Goal: Find specific page/section: Find specific page/section

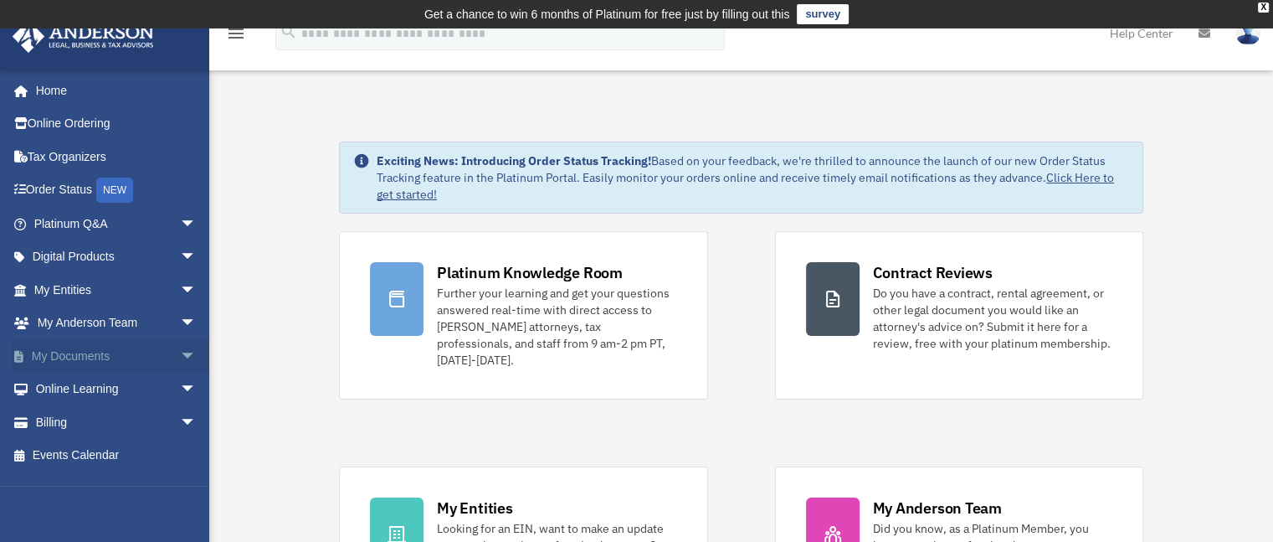
click at [180, 356] on span "arrow_drop_down" at bounding box center [196, 356] width 33 height 34
click at [87, 388] on link "Box" at bounding box center [122, 389] width 198 height 33
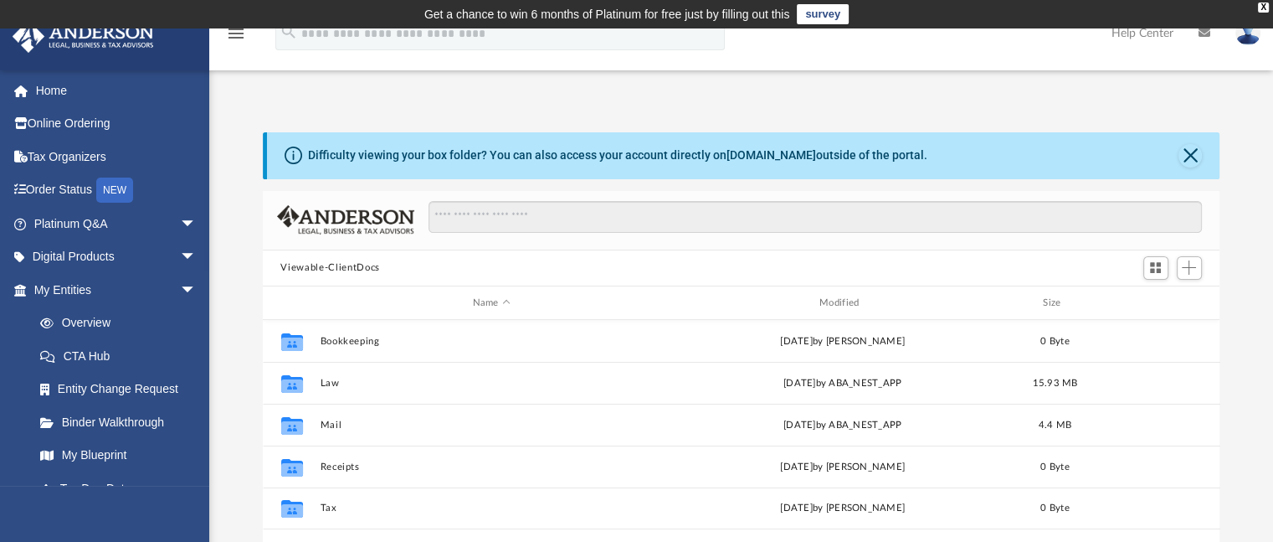
scroll to position [368, 944]
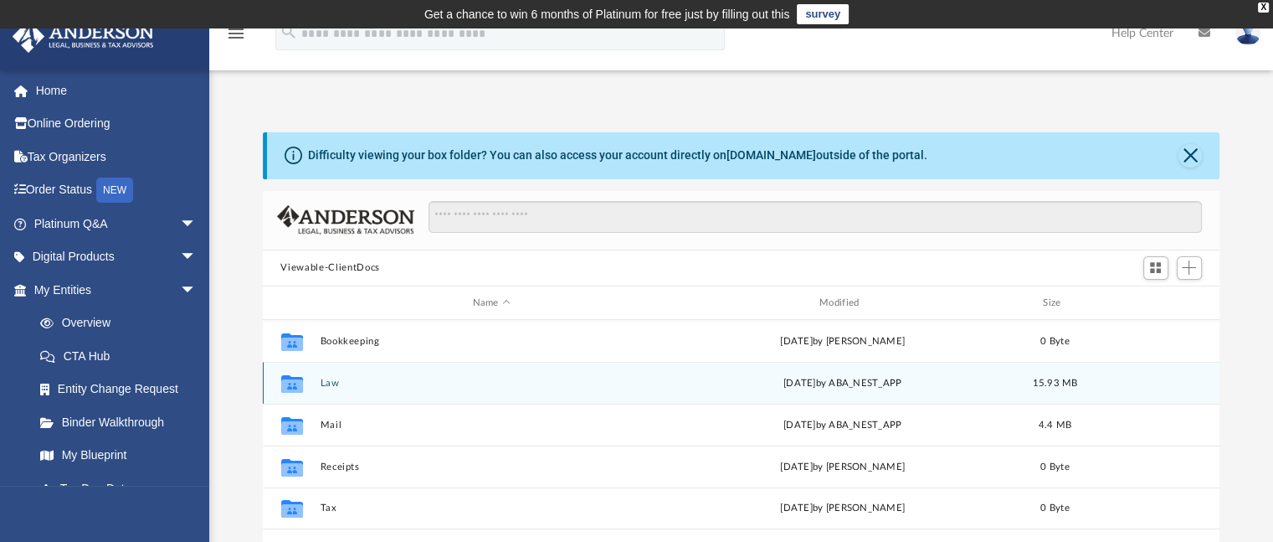
click at [296, 387] on icon "grid" at bounding box center [291, 384] width 22 height 18
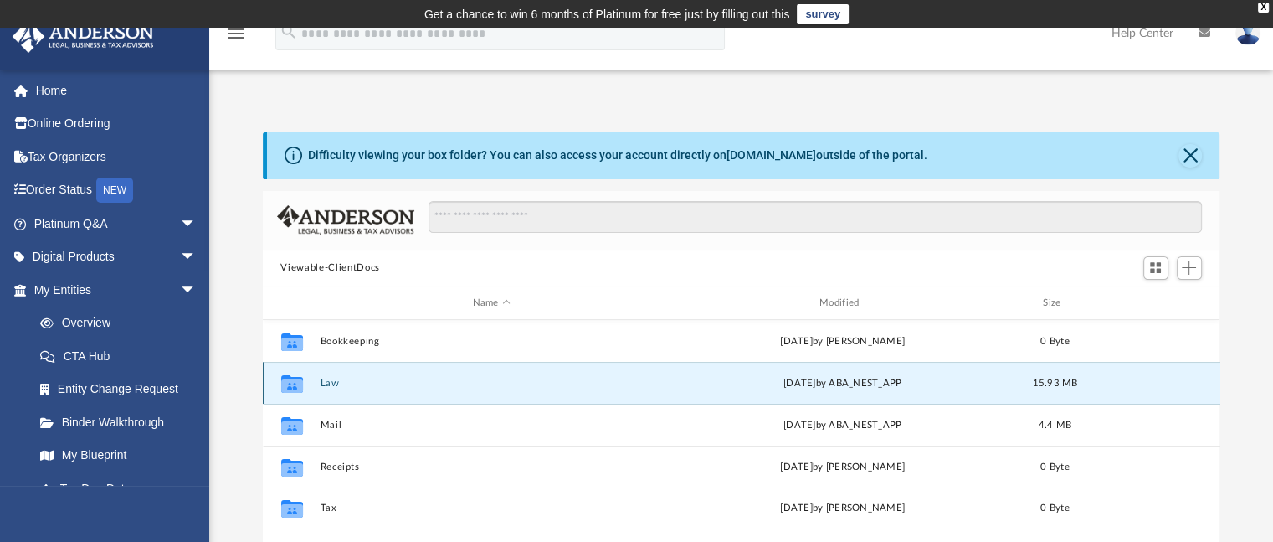
click at [296, 387] on icon "grid" at bounding box center [291, 384] width 22 height 18
click at [332, 381] on button "Law" at bounding box center [491, 383] width 343 height 11
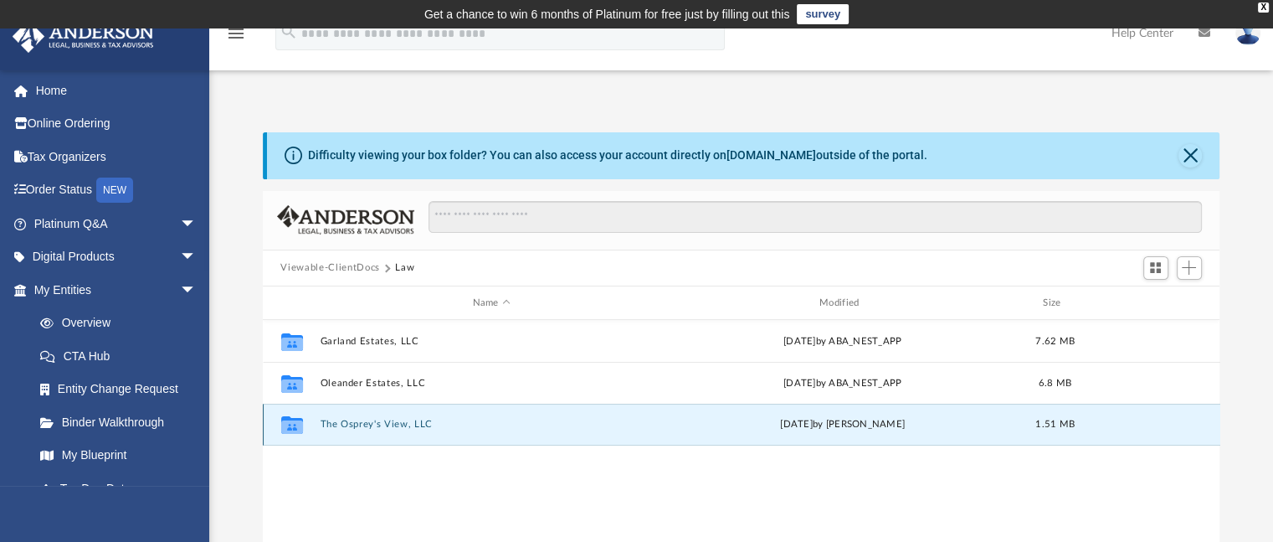
click at [368, 424] on button "The Osprey's View, LLC" at bounding box center [491, 424] width 343 height 11
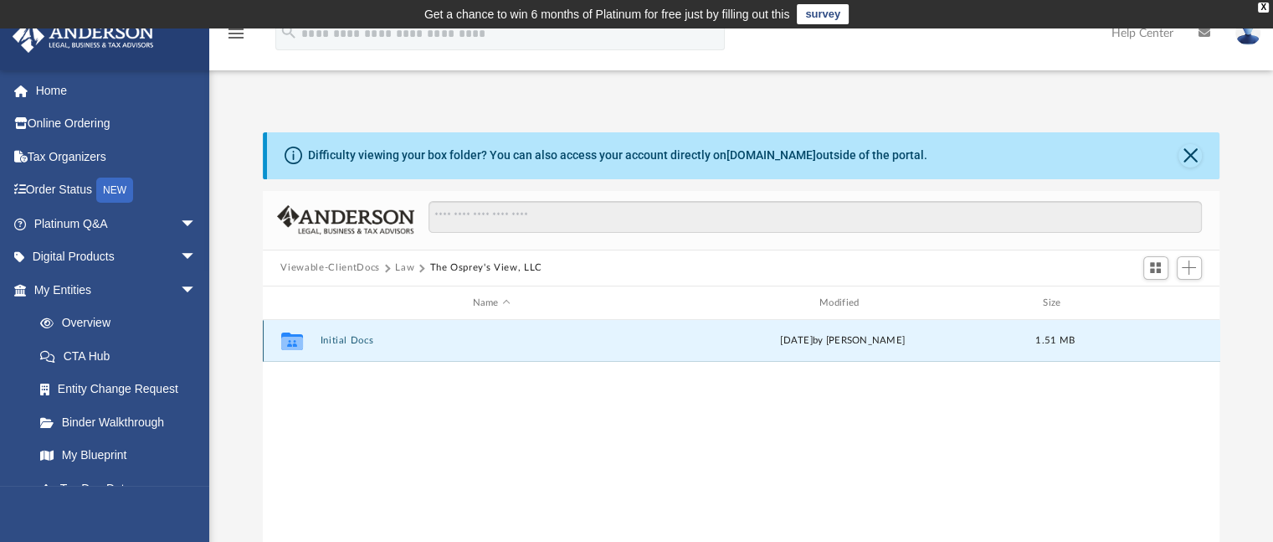
click at [342, 342] on button "Initial Docs" at bounding box center [491, 341] width 343 height 11
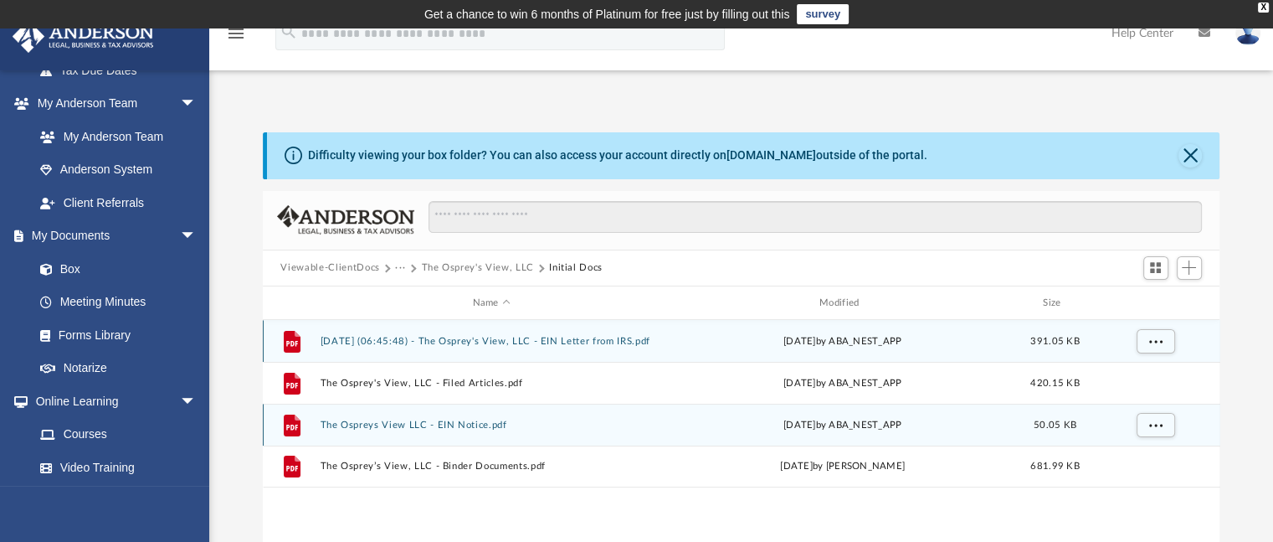
scroll to position [0, 0]
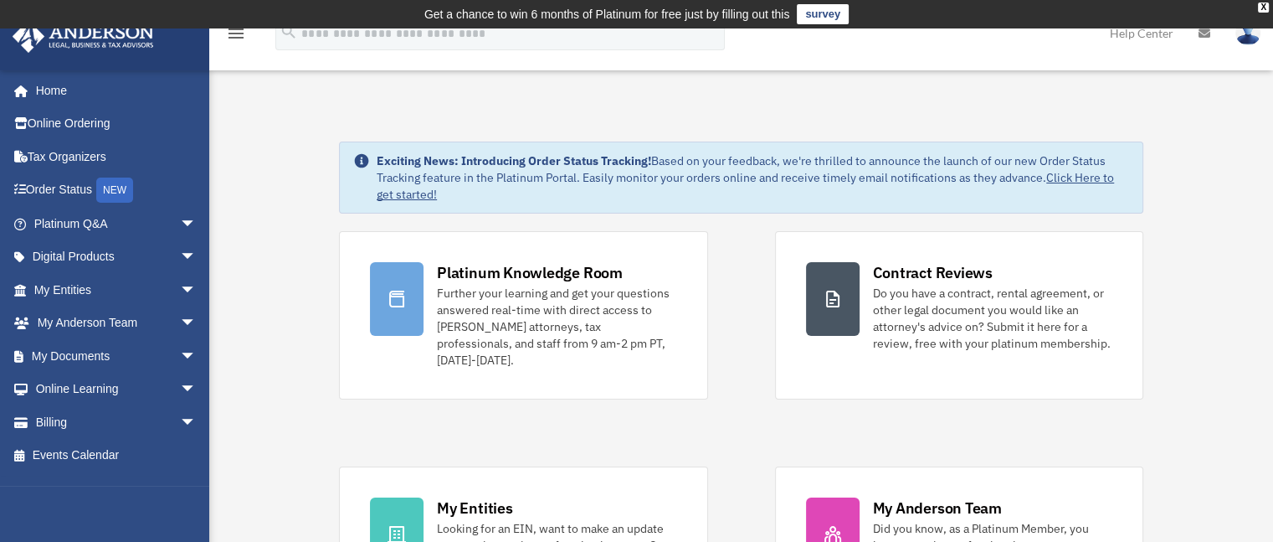
click at [1247, 39] on img at bounding box center [1248, 33] width 25 height 24
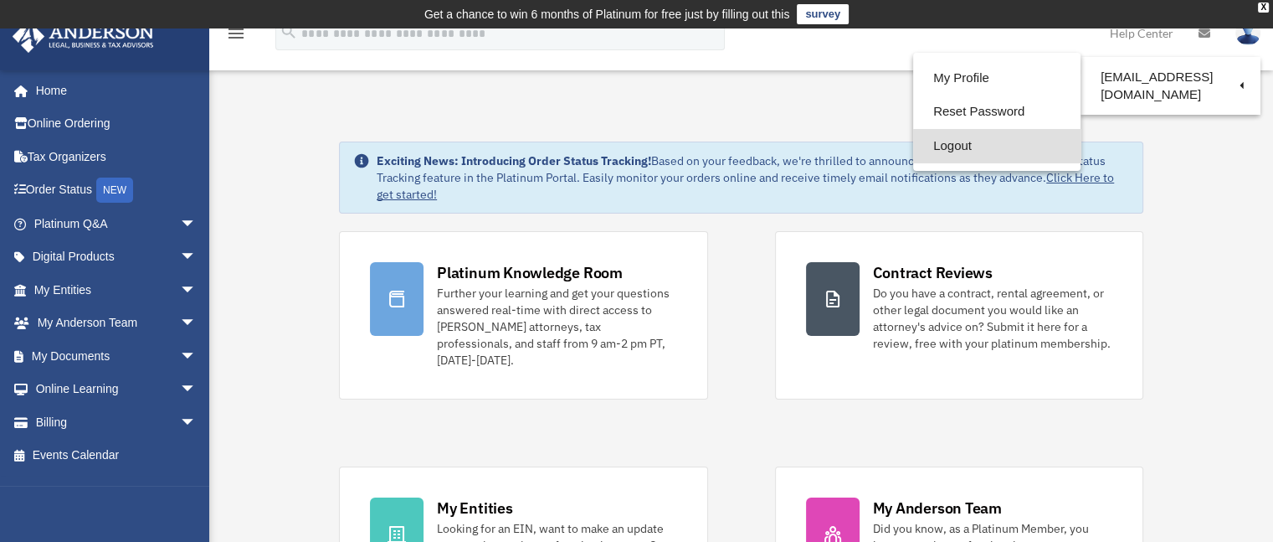
click at [944, 146] on link "Logout" at bounding box center [996, 146] width 167 height 34
